Goal: Find specific page/section

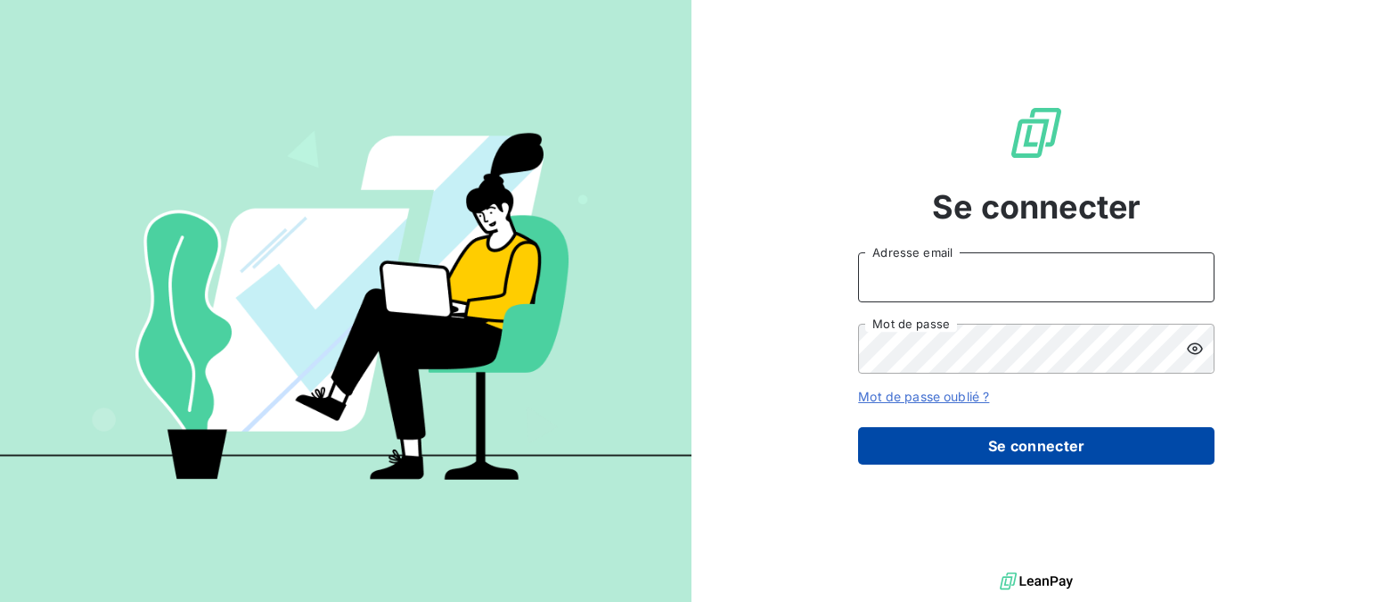
type input "[PERSON_NAME][EMAIL_ADDRESS][DOMAIN_NAME]"
click at [1005, 447] on button "Se connecter" at bounding box center [1036, 445] width 357 height 37
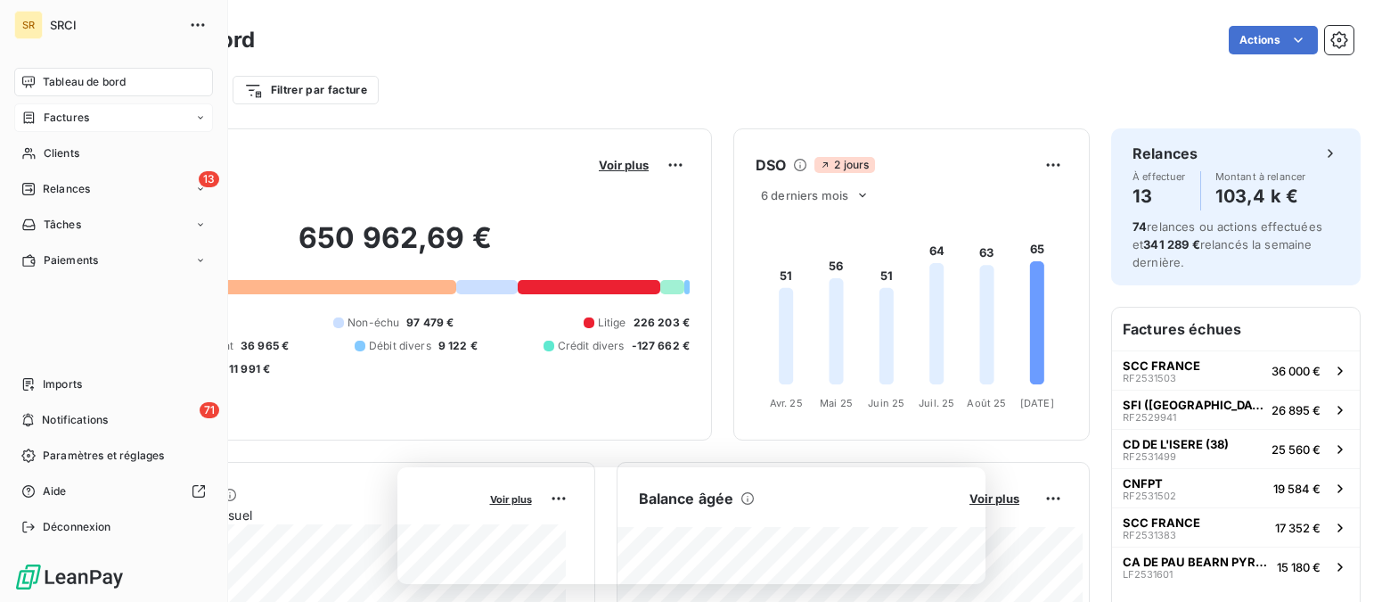
click at [66, 121] on span "Factures" at bounding box center [66, 118] width 45 height 16
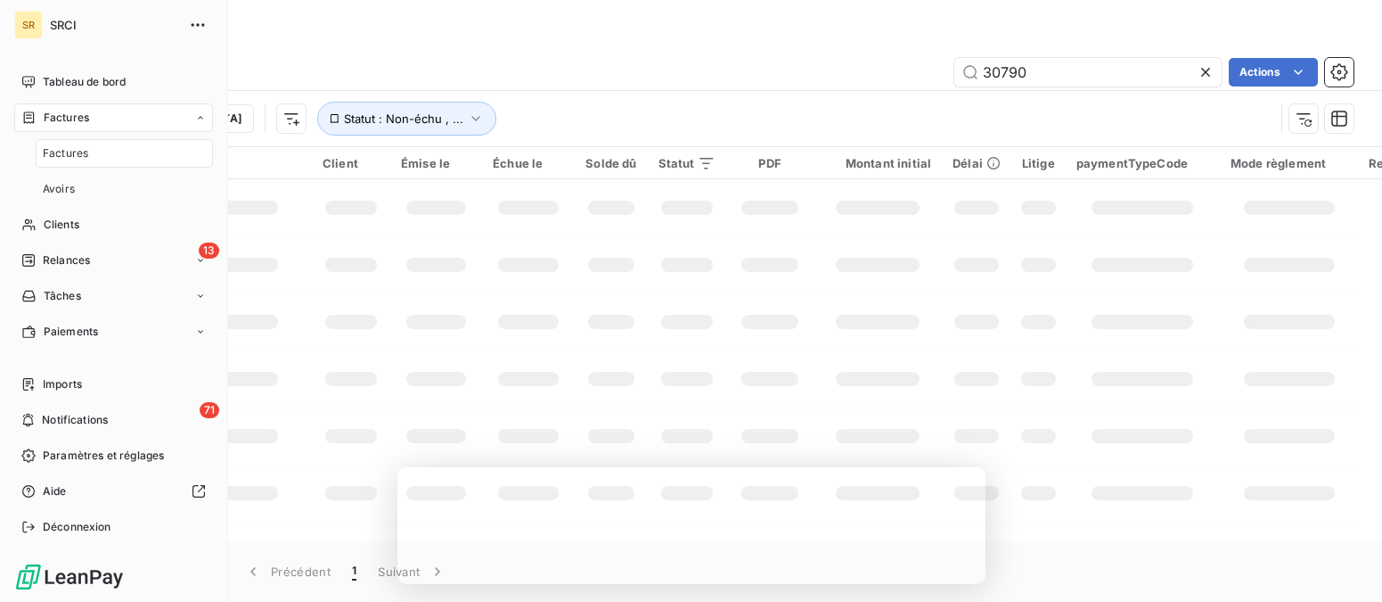
click at [70, 157] on span "Factures" at bounding box center [65, 153] width 45 height 16
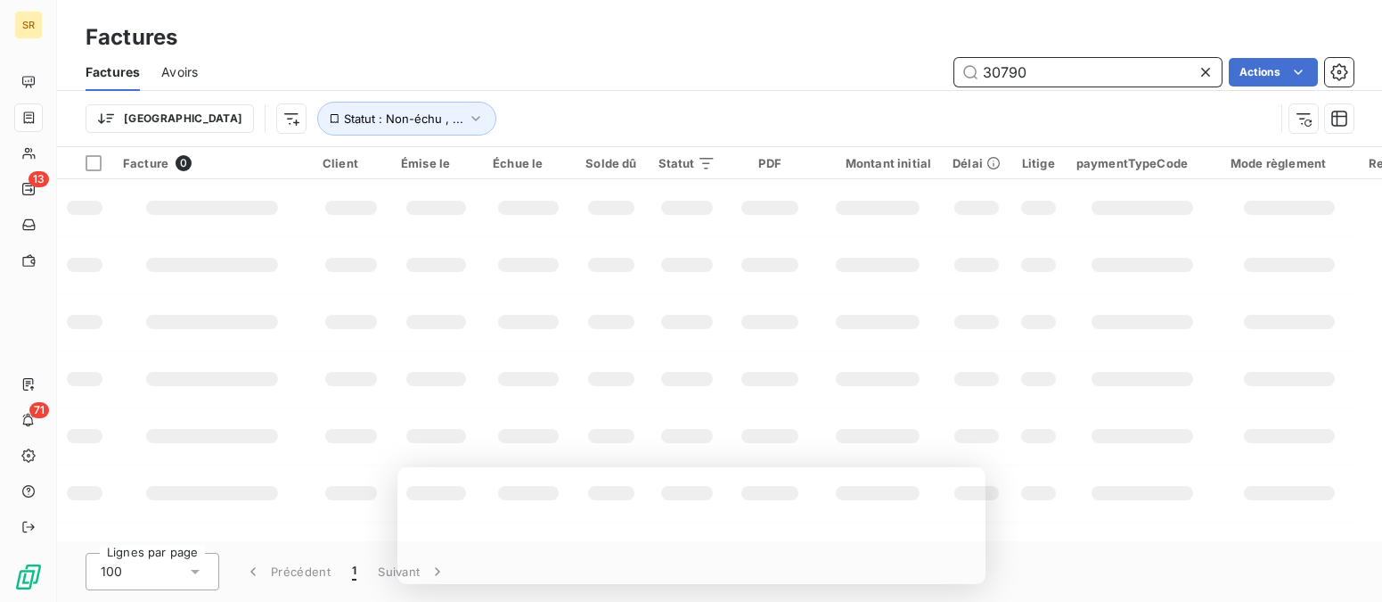
click at [1053, 69] on input "30790" at bounding box center [1088, 72] width 267 height 29
drag, startPoint x: 1045, startPoint y: 73, endPoint x: 977, endPoint y: 70, distance: 67.8
click at [977, 70] on input "30790" at bounding box center [1088, 72] width 267 height 29
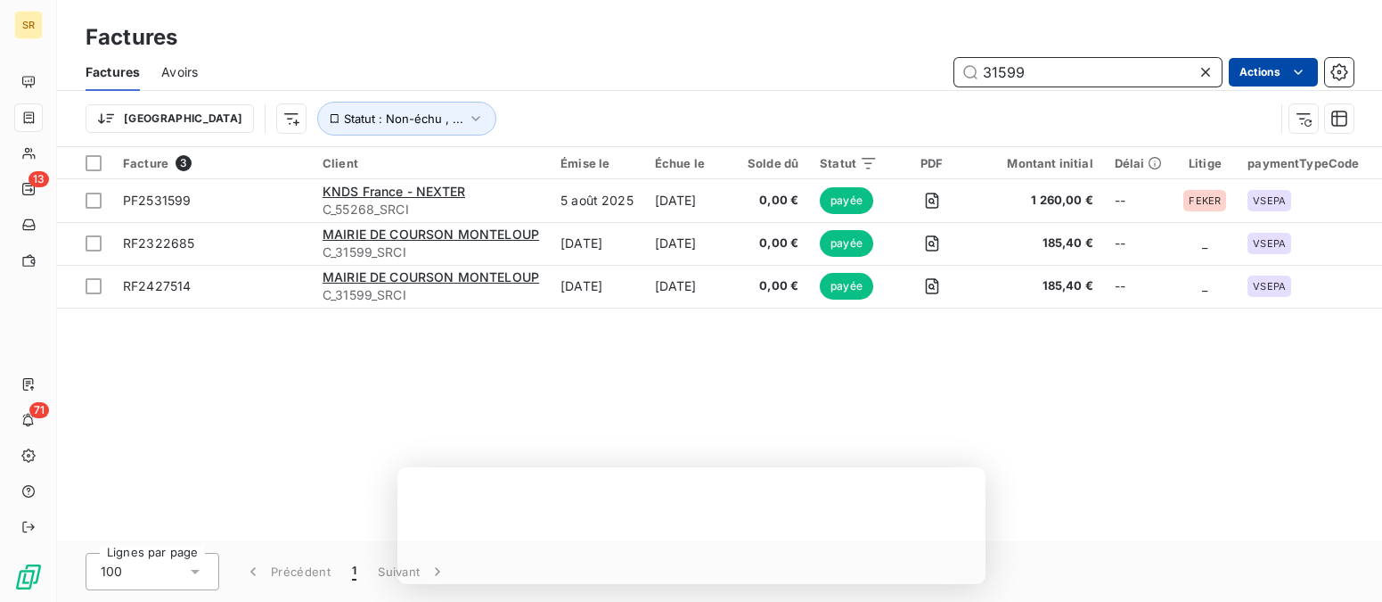
type input "31599"
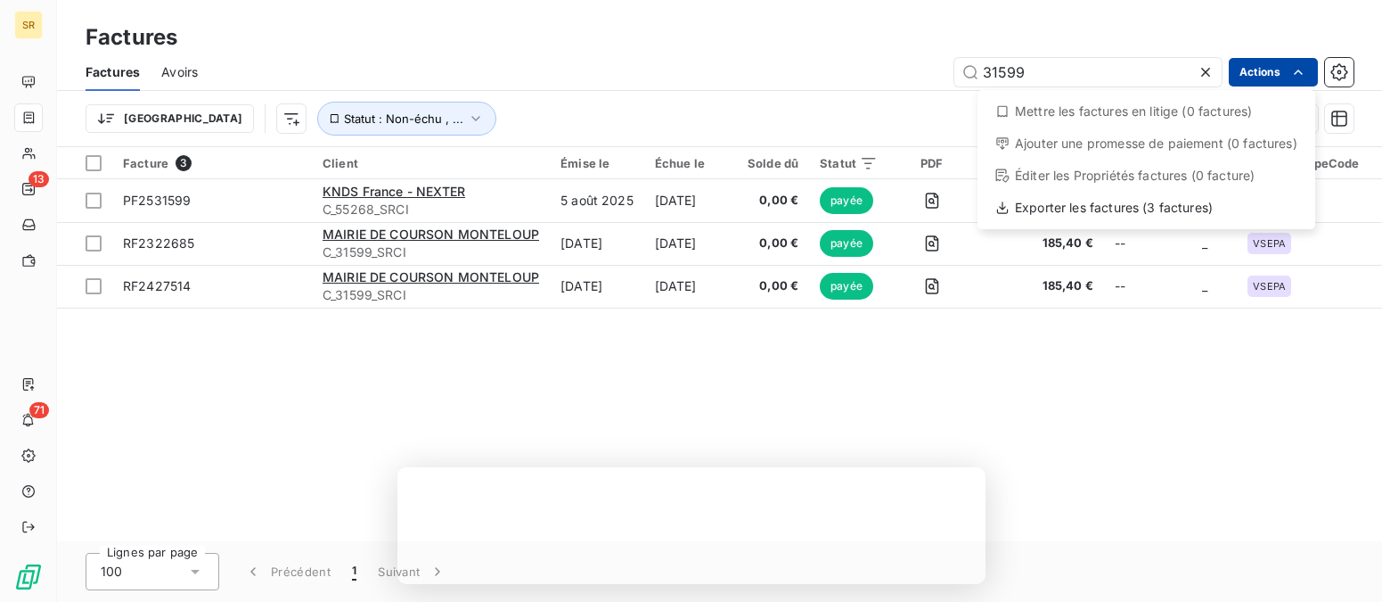
click at [671, 85] on html "SR 13 71 Factures Factures Avoirs 31599 Actions Mettre les factures en litige (…" at bounding box center [691, 301] width 1382 height 602
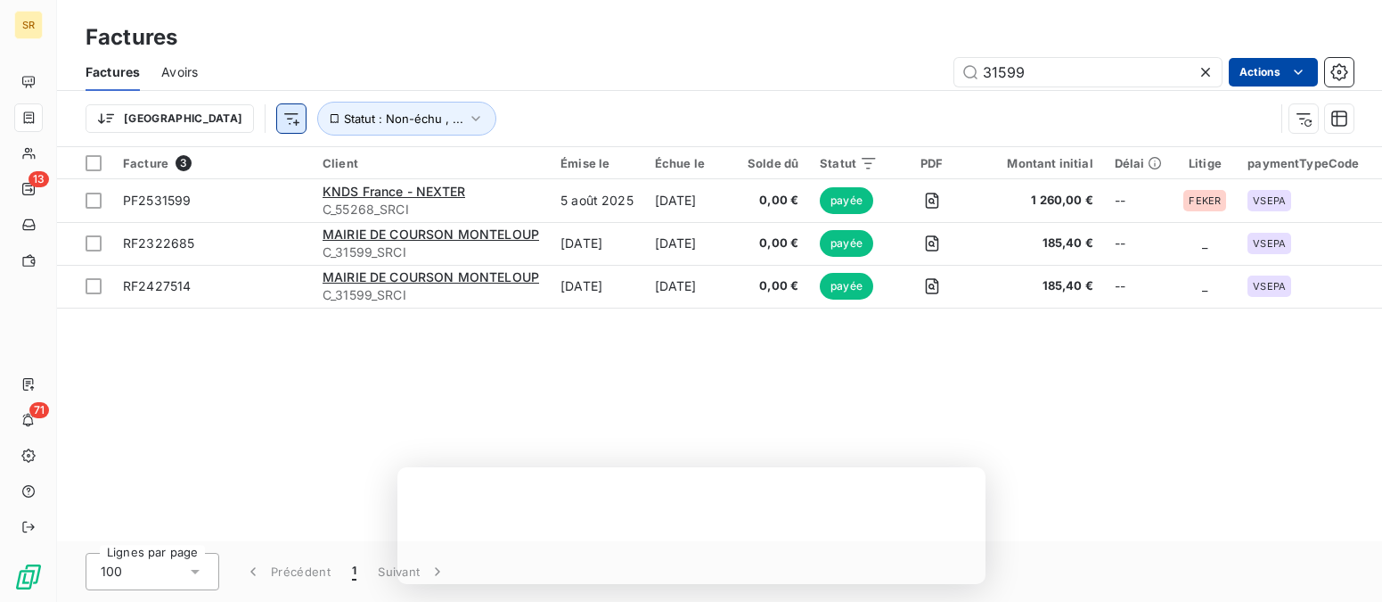
click at [201, 119] on html "SR 13 71 Factures Factures Avoirs 31599 Actions Trier Statut : Non-échu , ... F…" at bounding box center [691, 301] width 1382 height 602
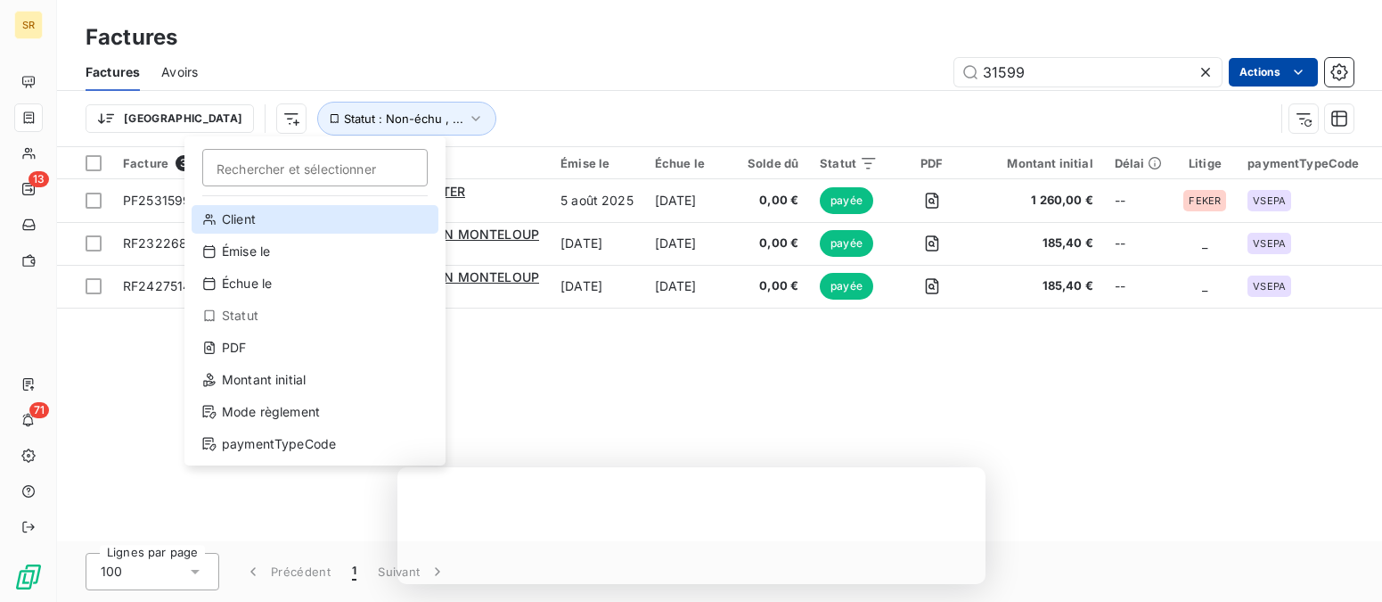
click at [229, 223] on div "Client" at bounding box center [315, 219] width 247 height 29
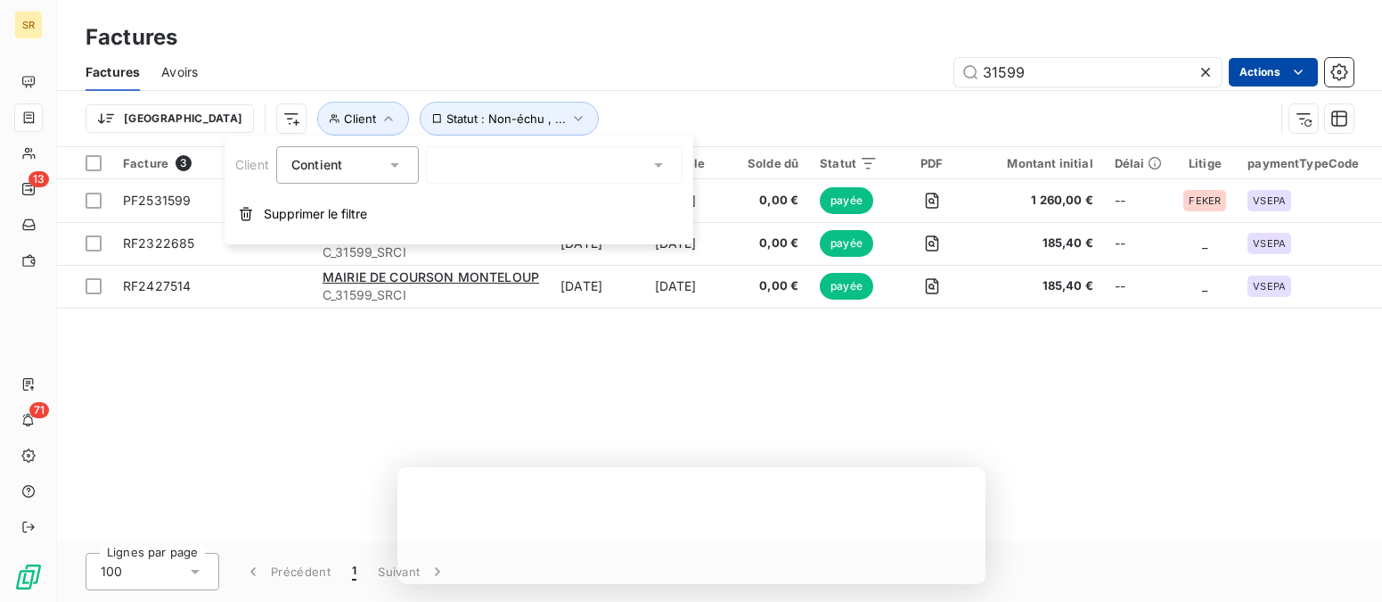
click at [400, 166] on icon at bounding box center [395, 165] width 18 height 18
click at [477, 162] on div at bounding box center [554, 164] width 257 height 37
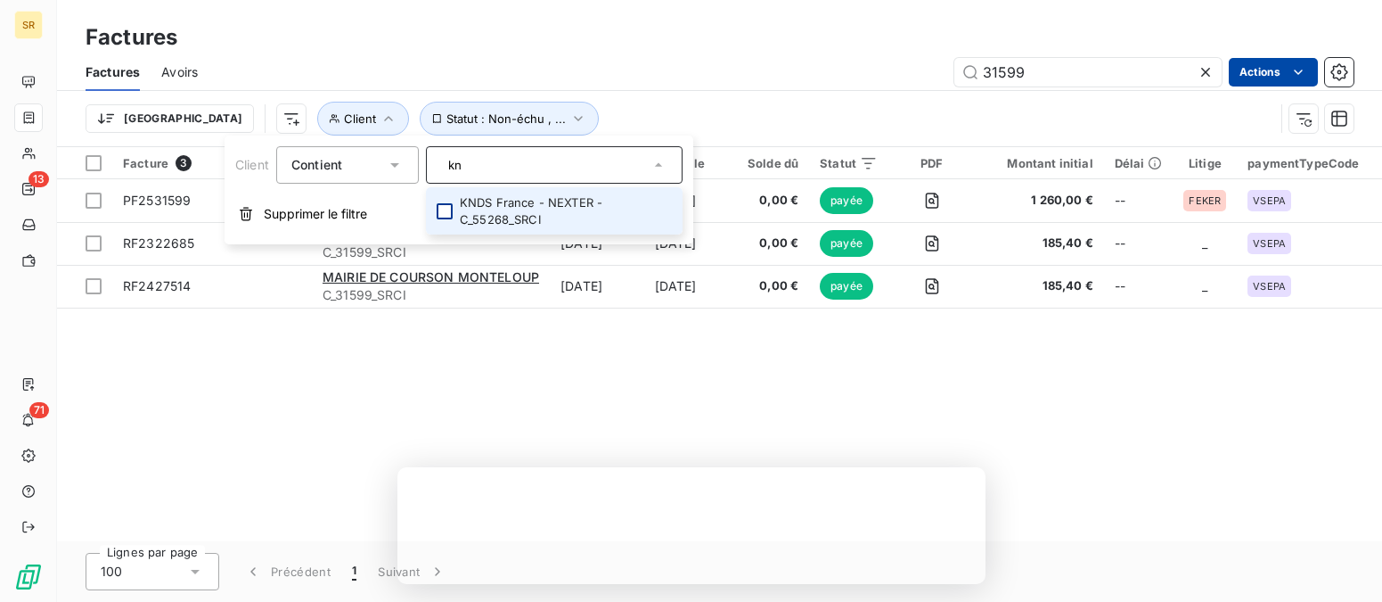
type input "kn"
click at [443, 210] on div at bounding box center [445, 211] width 16 height 16
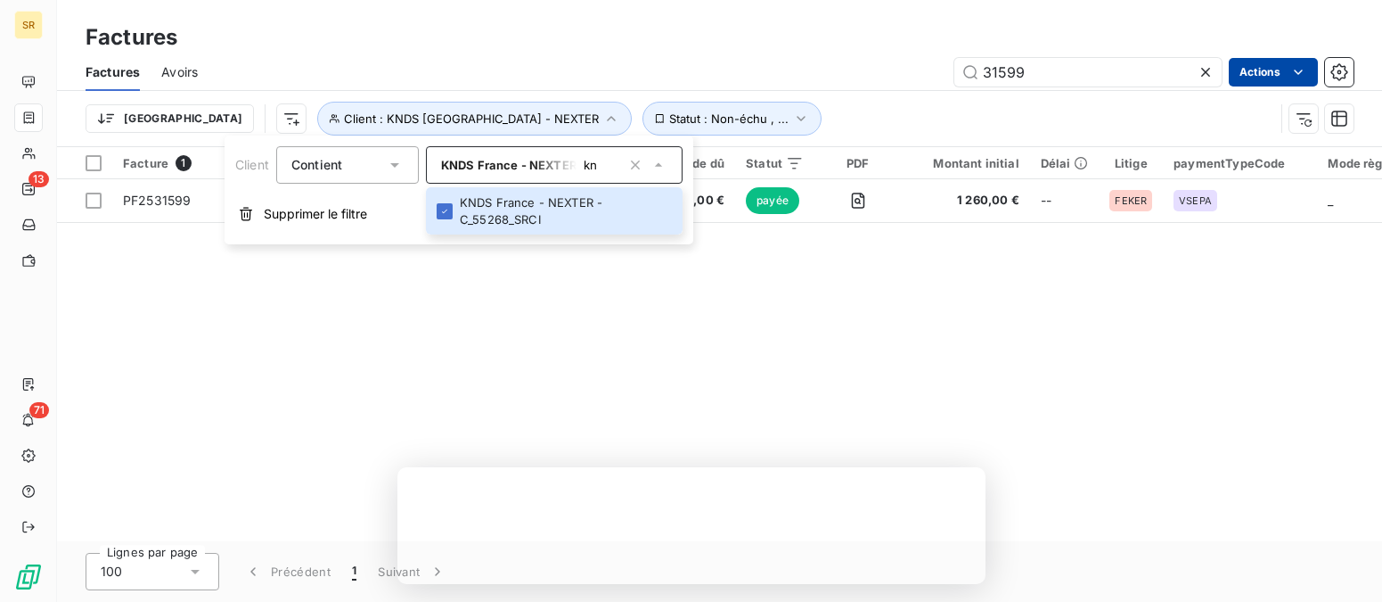
click at [346, 330] on div "Facture 1 Client Émise le Échue le Solde dû Statut PDF Montant initial Délai Li…" at bounding box center [719, 344] width 1325 height 394
